Goal: Entertainment & Leisure: Consume media (video, audio)

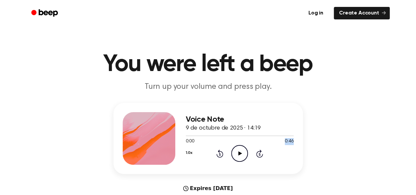
drag, startPoint x: 285, startPoint y: 144, endPoint x: 295, endPoint y: 141, distance: 10.9
click at [295, 141] on div "Voice Note 9 de octubre de 2025 · 14:19 0:00 0:46 Your browser does not support…" at bounding box center [207, 138] width 189 height 71
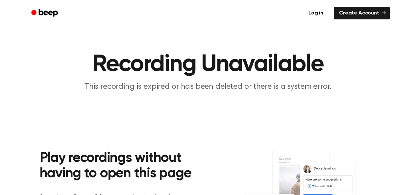
click at [253, 63] on h1 "Recording Unavailable" at bounding box center [208, 65] width 337 height 24
